Goal: Information Seeking & Learning: Learn about a topic

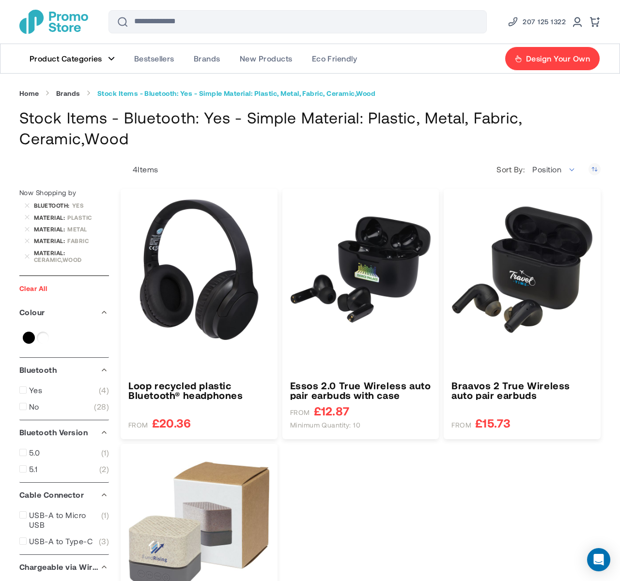
scroll to position [1007, 0]
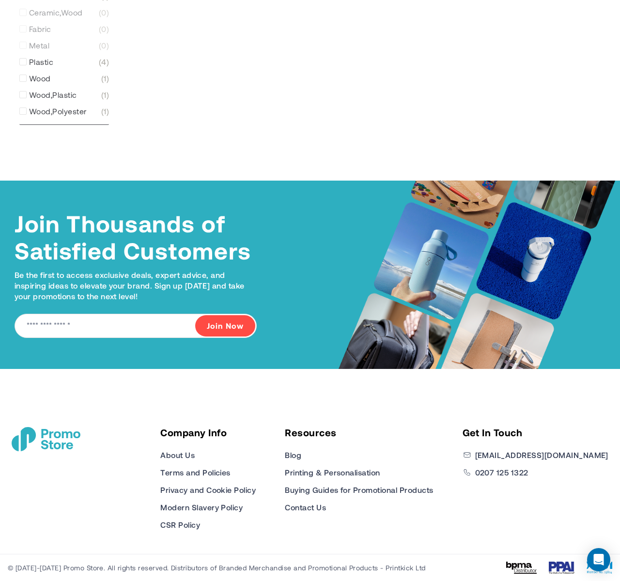
type input "****"
type input "*****"
